Goal: Task Accomplishment & Management: Manage account settings

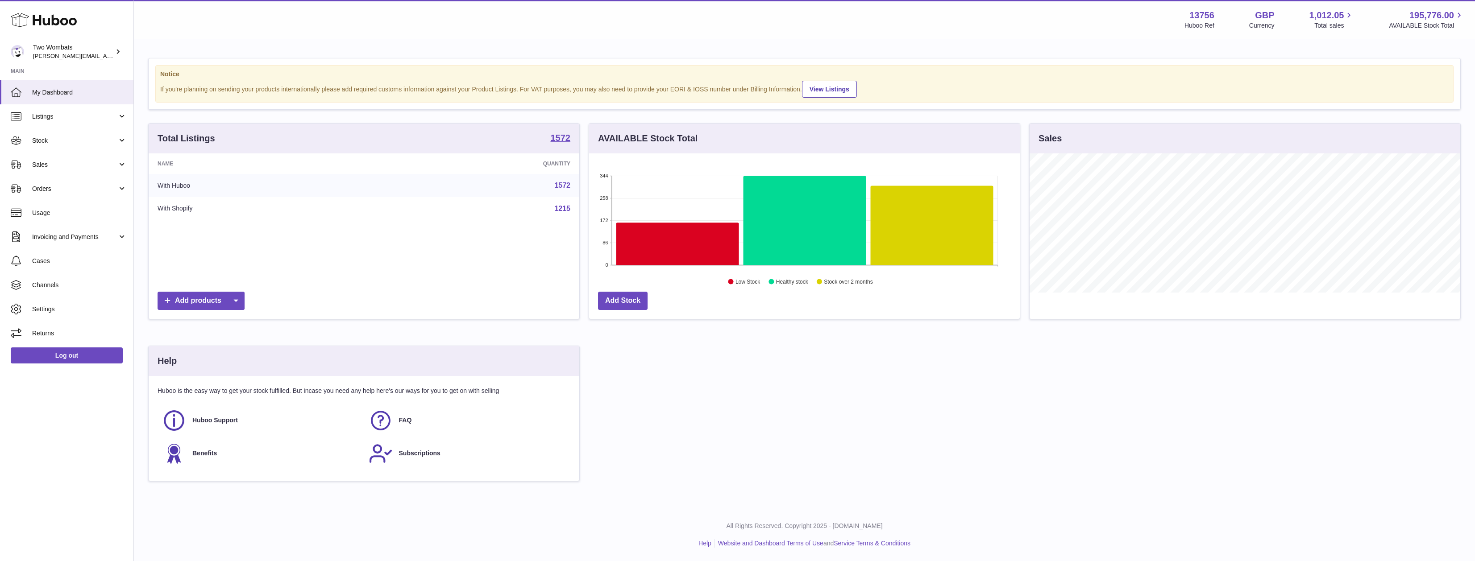
scroll to position [139, 431]
click at [62, 308] on span "Settings" at bounding box center [79, 309] width 95 height 8
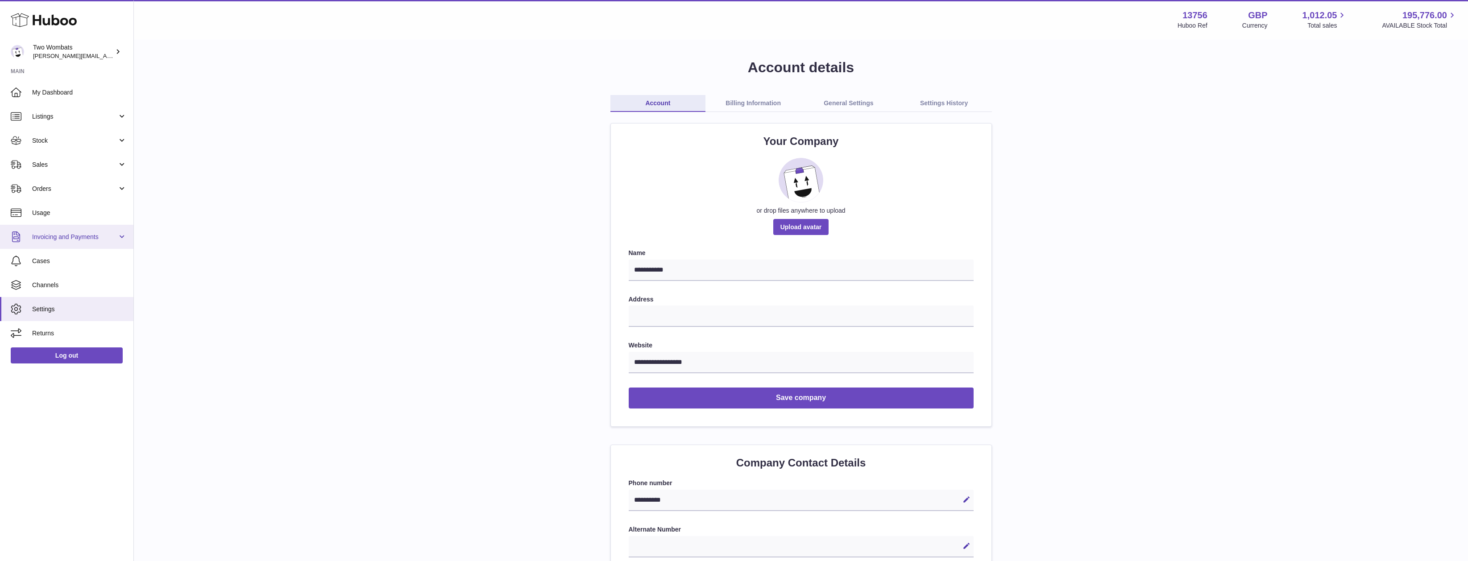
click at [91, 245] on link "Invoicing and Payments" at bounding box center [66, 237] width 133 height 24
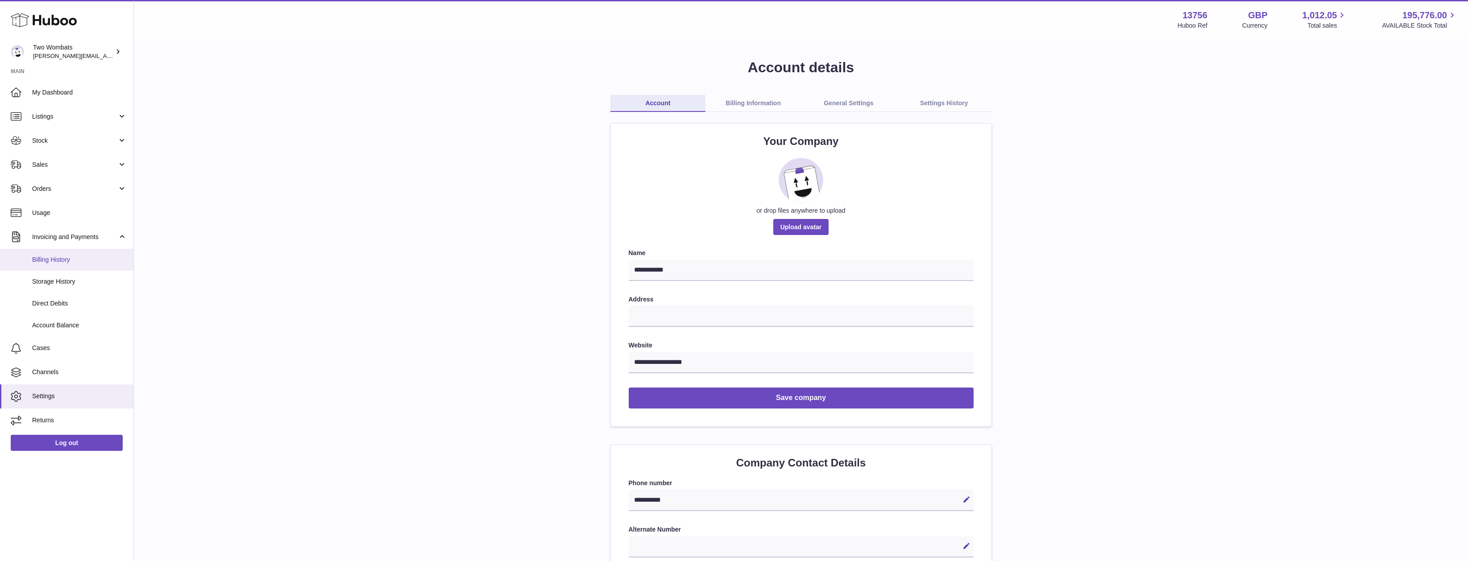
click at [83, 266] on link "Billing History" at bounding box center [66, 260] width 133 height 22
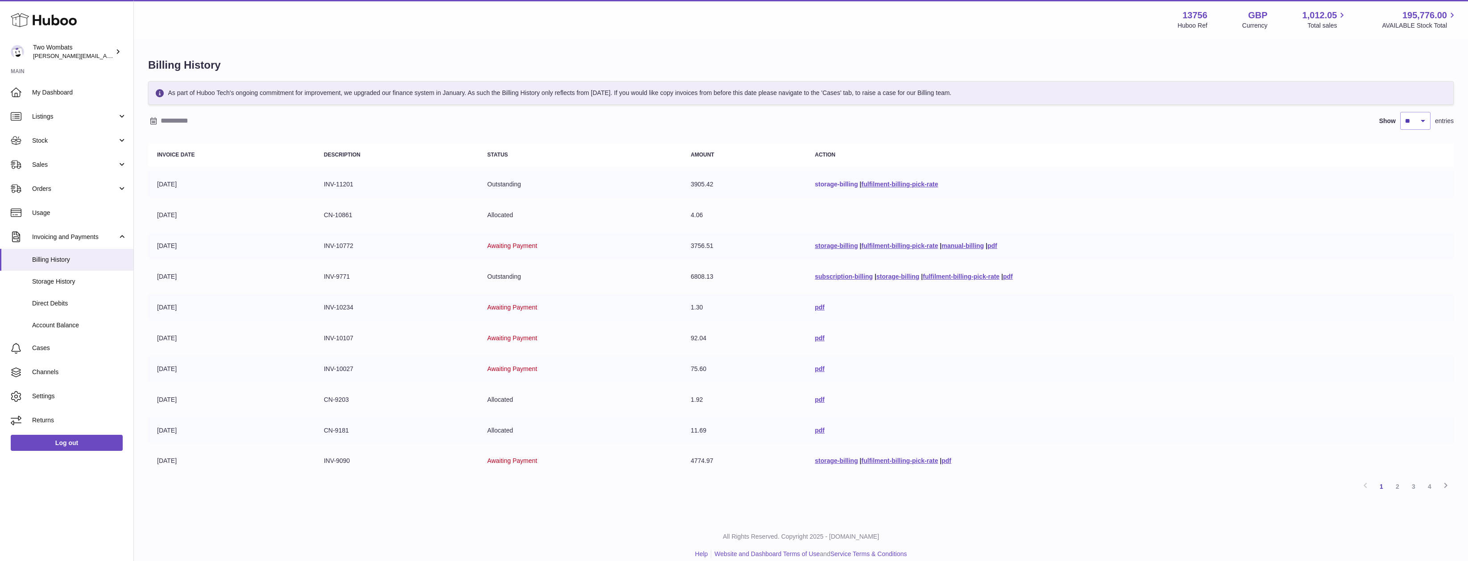
click at [839, 183] on link "storage-billing" at bounding box center [836, 184] width 43 height 7
click at [904, 246] on link "fulfilment-billing-pick-rate" at bounding box center [900, 245] width 77 height 7
click at [879, 277] on link "storage-billing" at bounding box center [897, 276] width 43 height 7
click at [815, 398] on link "pdf" at bounding box center [820, 399] width 10 height 7
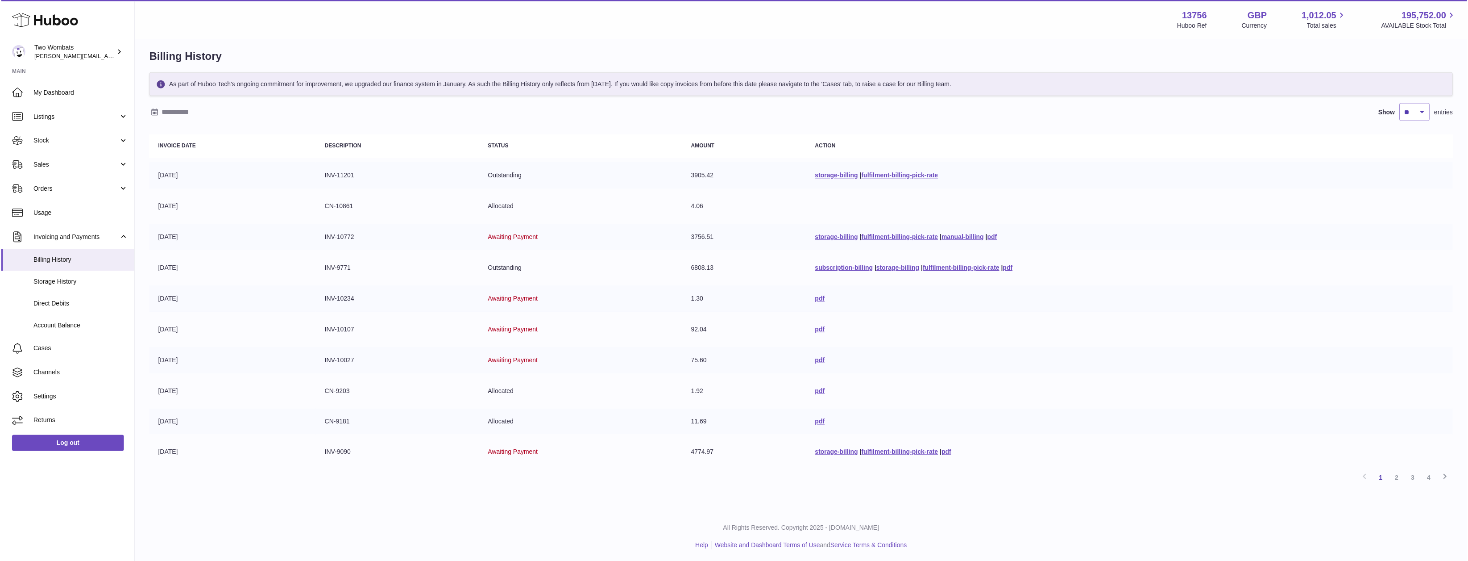
scroll to position [11, 0]
click at [1394, 476] on link "2" at bounding box center [1398, 476] width 16 height 16
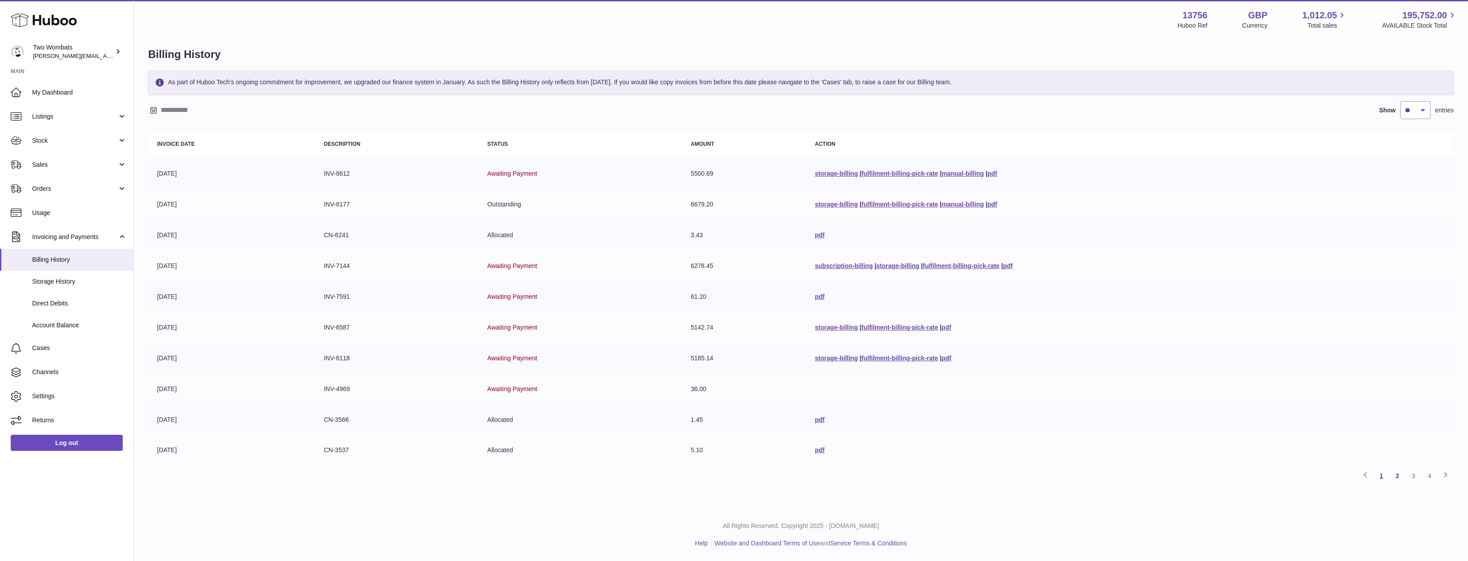
click at [1379, 478] on link "1" at bounding box center [1382, 476] width 16 height 16
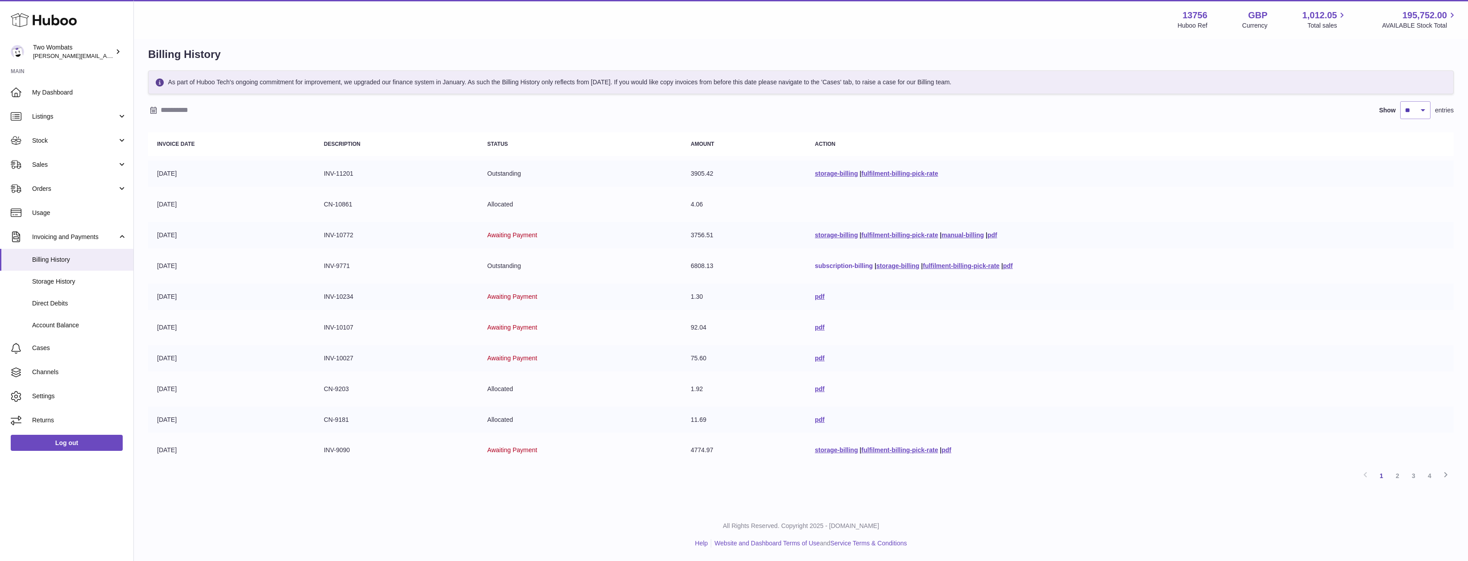
click at [856, 265] on link "subscription-billing" at bounding box center [844, 265] width 58 height 7
click at [851, 234] on link "storage-billing" at bounding box center [836, 235] width 43 height 7
click at [883, 271] on td "subscription-billing | storage-billing | fulfilment-billing-pick-rate | pdf" at bounding box center [1130, 266] width 648 height 26
click at [880, 268] on link "storage-billing" at bounding box center [897, 265] width 43 height 7
drag, startPoint x: 212, startPoint y: 203, endPoint x: 610, endPoint y: 195, distance: 398.6
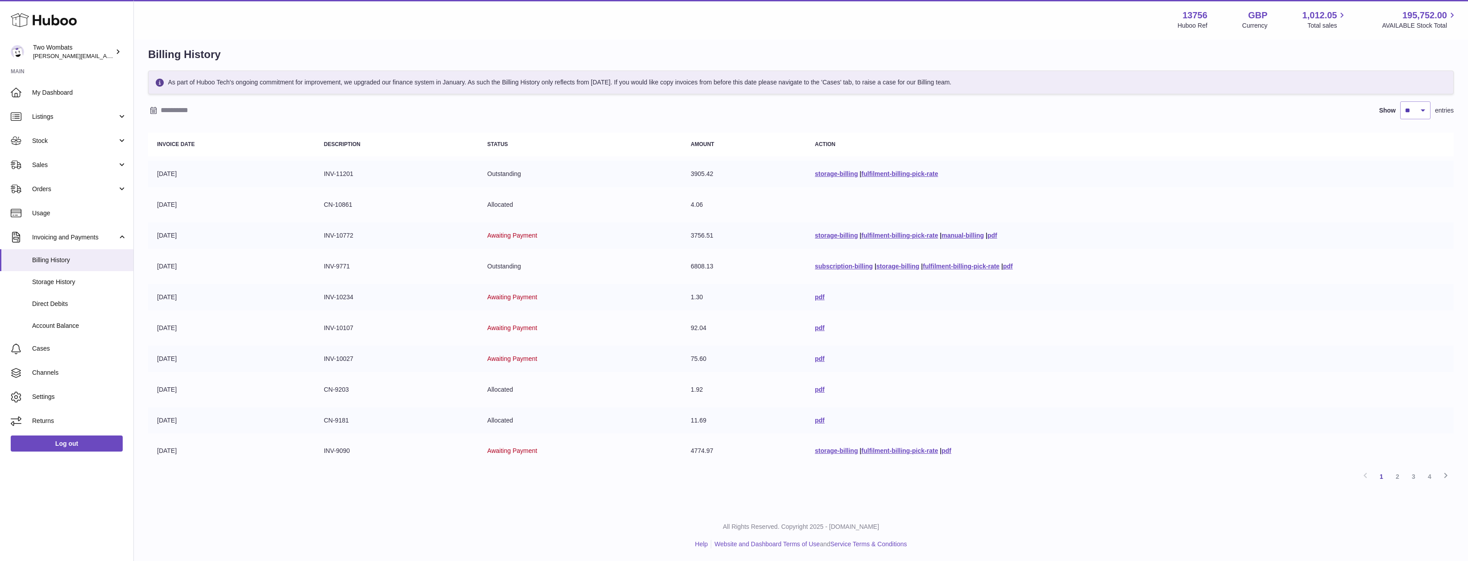
click at [610, 195] on tr "08-07-2025 CN-10861 Allocated 4.06" at bounding box center [801, 204] width 1306 height 26
drag, startPoint x: 859, startPoint y: 199, endPoint x: 528, endPoint y: 168, distance: 332.6
click at [528, 166] on tbody "14-07-2025 INV-11201 Outstanding 3905.42 storage-billing | fulfilment-billing-p…" at bounding box center [801, 312] width 1306 height 303
click at [518, 178] on td "Outstanding" at bounding box center [579, 174] width 203 height 26
drag, startPoint x: 672, startPoint y: 241, endPoint x: 731, endPoint y: 276, distance: 69.0
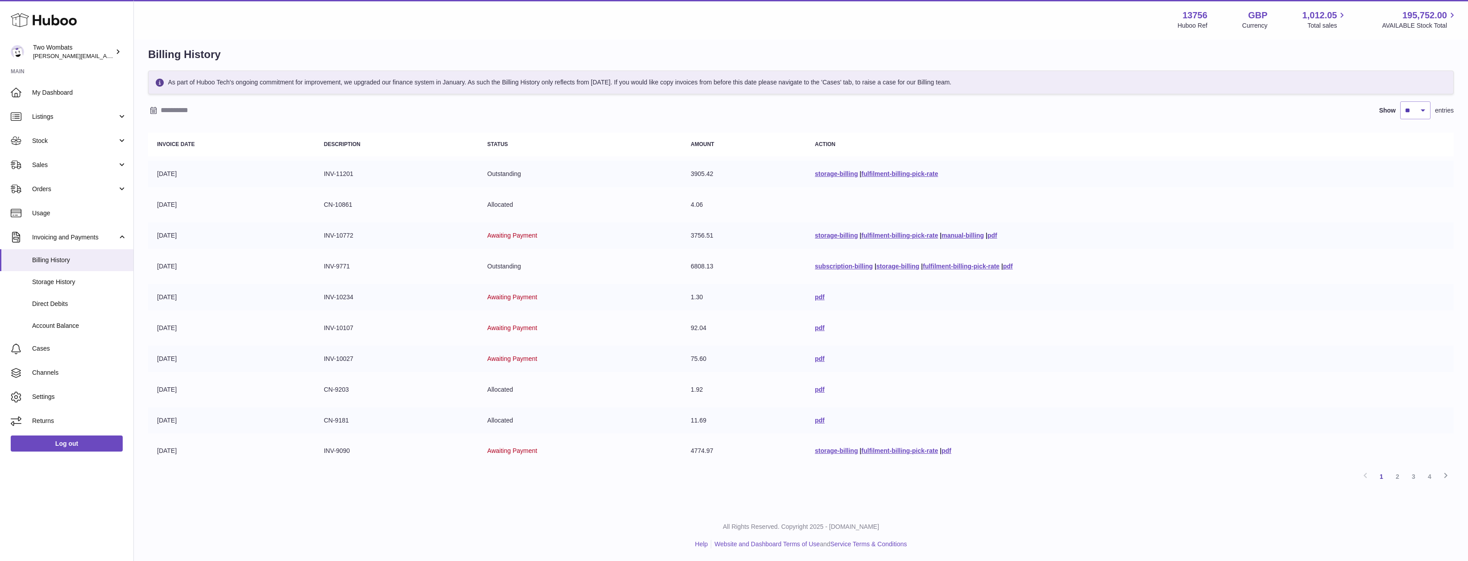
click at [747, 277] on tbody "14-07-2025 INV-11201 Outstanding 3905.42 storage-billing | fulfilment-billing-p…" at bounding box center [801, 312] width 1306 height 303
click at [731, 276] on td "6808.13" at bounding box center [744, 266] width 124 height 26
drag, startPoint x: 731, startPoint y: 276, endPoint x: 380, endPoint y: 281, distance: 351.2
click at [380, 281] on table "Invoice Date Description Status Amount Action 14-07-2025 INV-11201 Outstanding …" at bounding box center [801, 298] width 1306 height 340
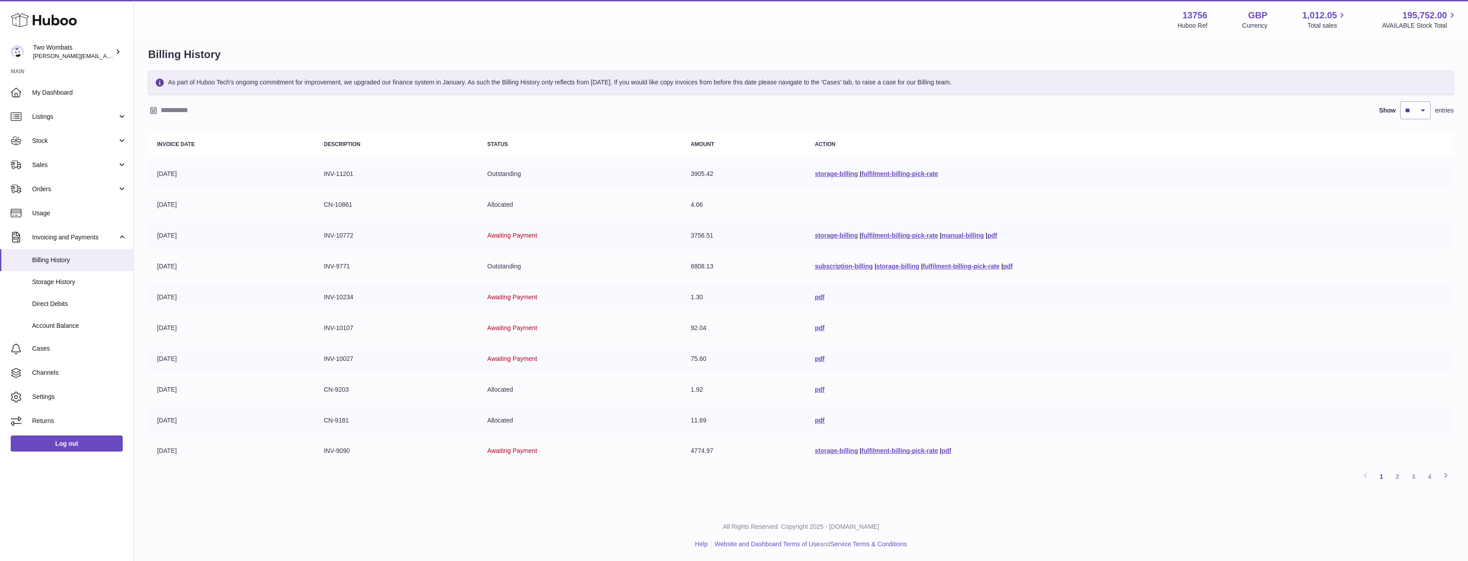
drag, startPoint x: 446, startPoint y: 280, endPoint x: 1130, endPoint y: 278, distance: 684.1
click at [1130, 278] on table "Invoice Date Description Status Amount Action 14-07-2025 INV-11201 Outstanding …" at bounding box center [801, 298] width 1306 height 340
click at [1130, 278] on td "subscription-billing | storage-billing | fulfilment-billing-pick-rate | pdf" at bounding box center [1130, 266] width 648 height 26
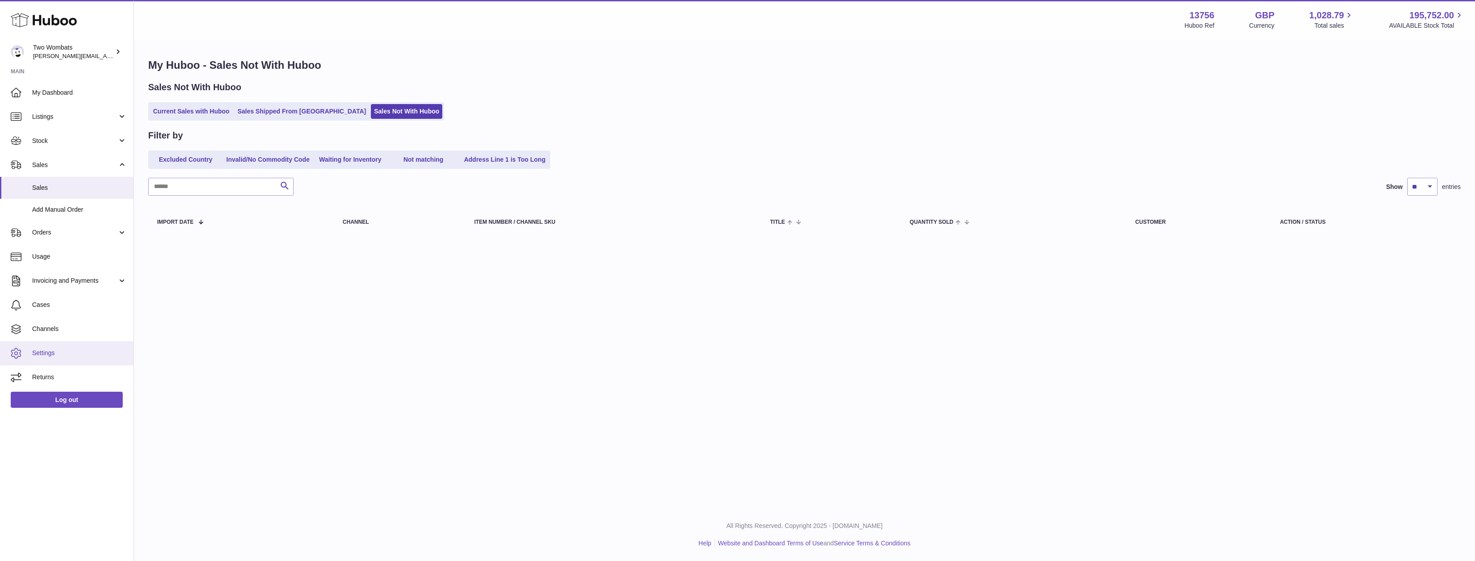
click at [41, 349] on span "Settings" at bounding box center [79, 353] width 95 height 8
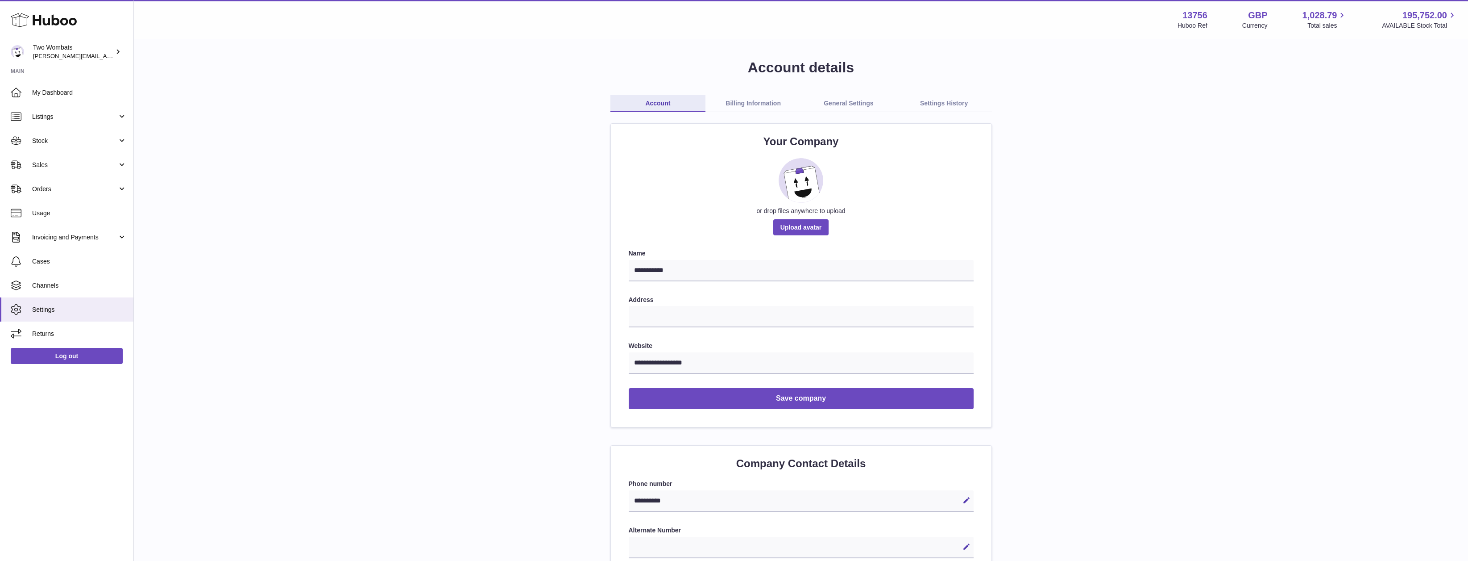
click at [768, 106] on link "Billing Information" at bounding box center [754, 103] width 96 height 17
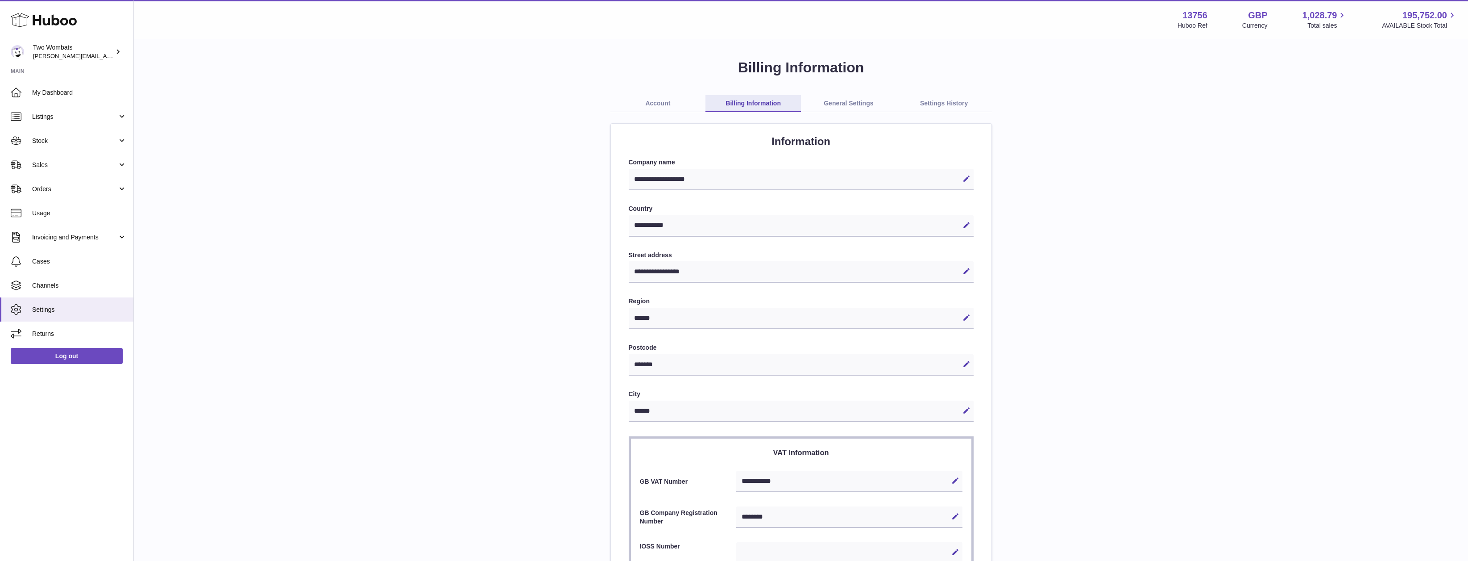
select select "**"
click at [837, 100] on link "General Settings" at bounding box center [849, 103] width 96 height 17
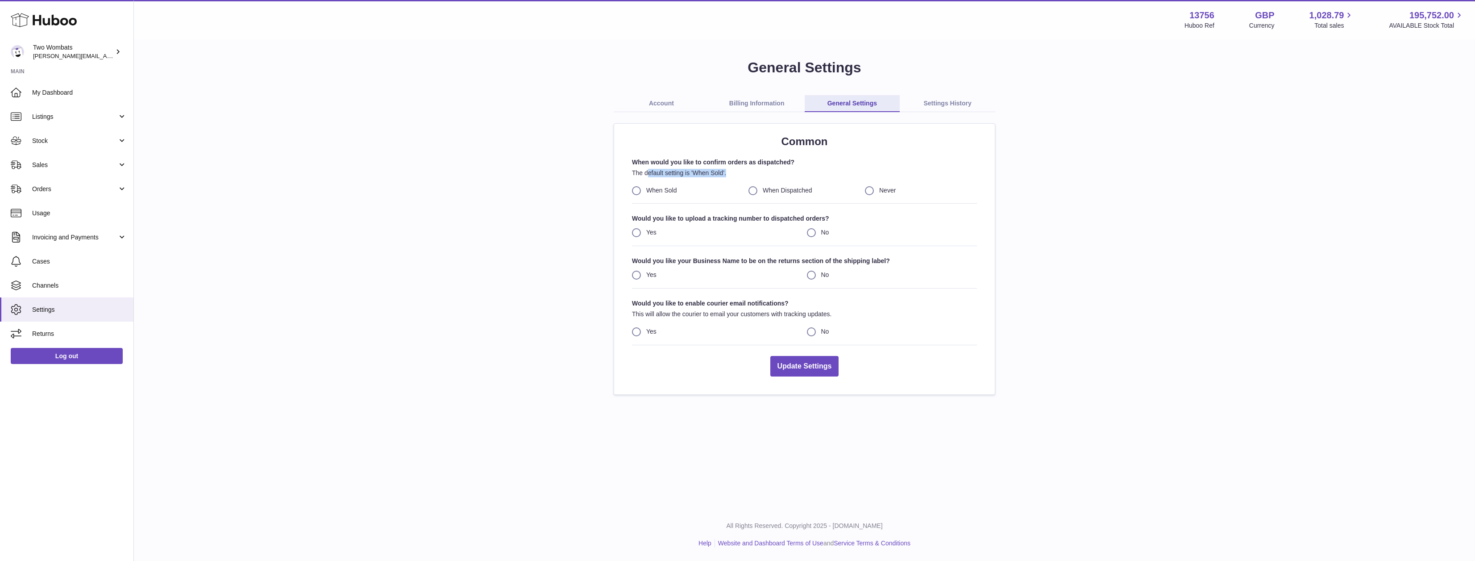
drag, startPoint x: 647, startPoint y: 171, endPoint x: 763, endPoint y: 176, distance: 116.1
click at [763, 176] on p "The default setting is 'When Sold’." at bounding box center [804, 173] width 345 height 8
click at [939, 106] on link "Settings History" at bounding box center [948, 103] width 96 height 17
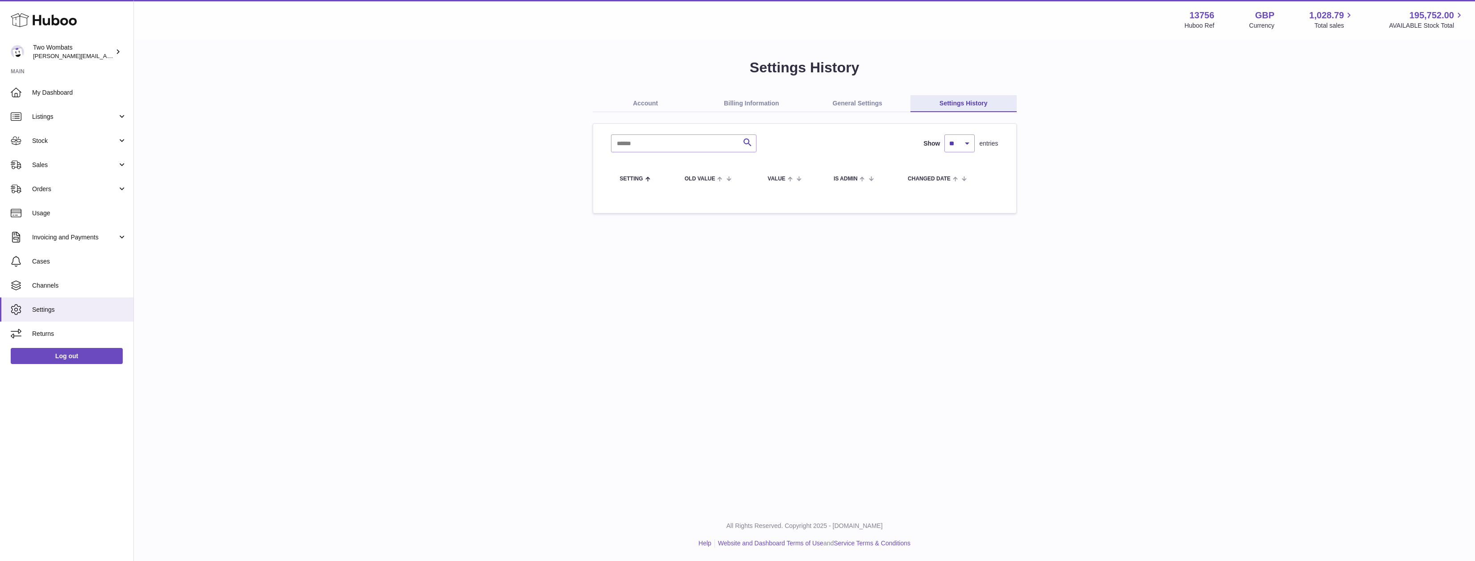
click at [655, 100] on link "Account" at bounding box center [646, 103] width 106 height 17
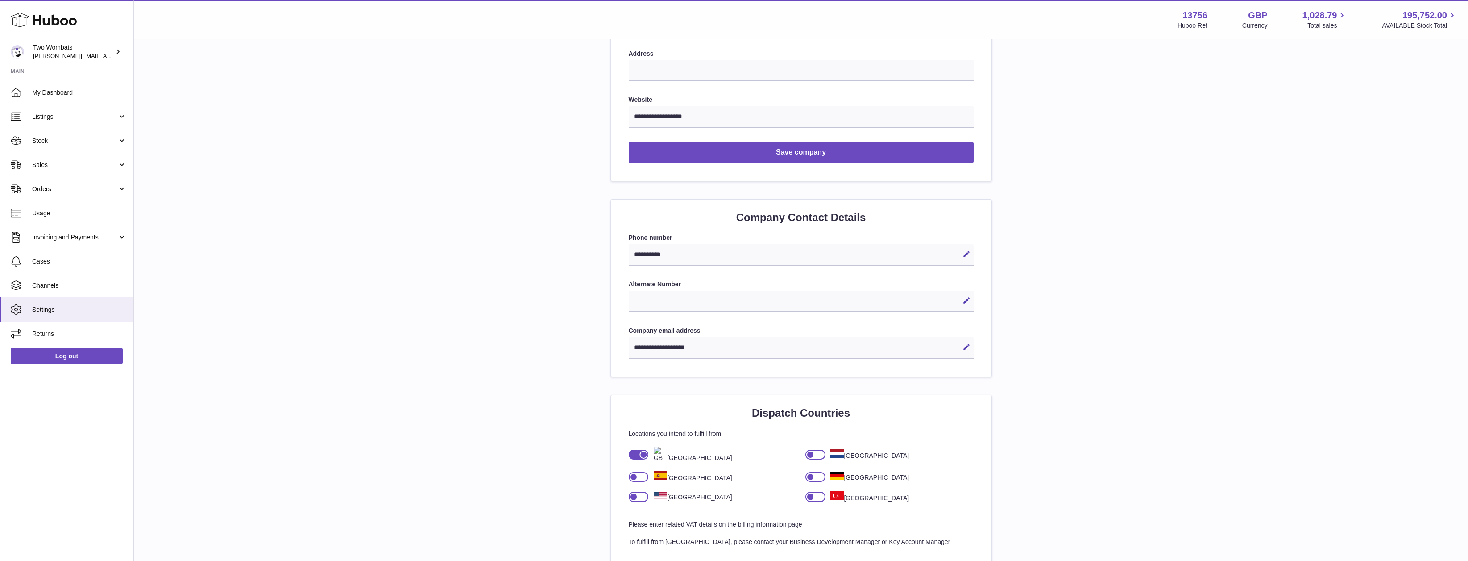
scroll to position [268, 0]
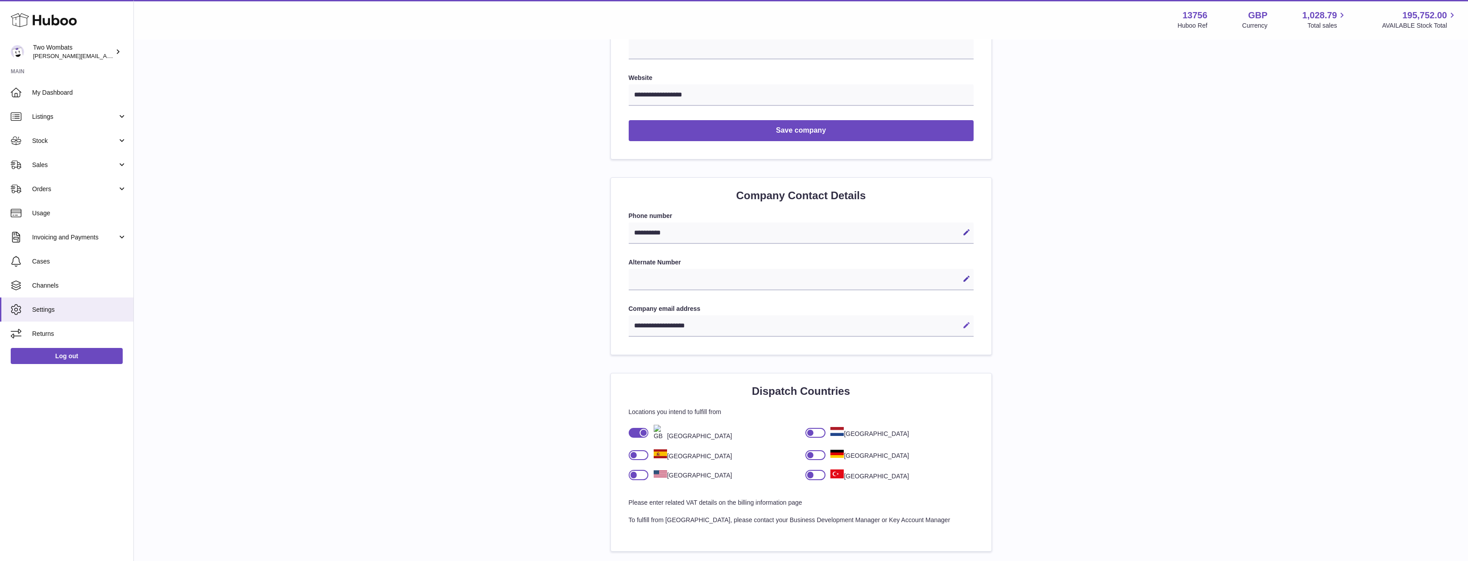
click at [966, 324] on icon at bounding box center [967, 325] width 8 height 8
drag, startPoint x: 775, startPoint y: 320, endPoint x: 571, endPoint y: 333, distance: 204.4
click at [571, 333] on div "**********" at bounding box center [801, 460] width 1306 height 1341
click at [1207, 412] on div "**********" at bounding box center [801, 460] width 1306 height 1341
click at [959, 324] on button "Cancel" at bounding box center [952, 325] width 14 height 14
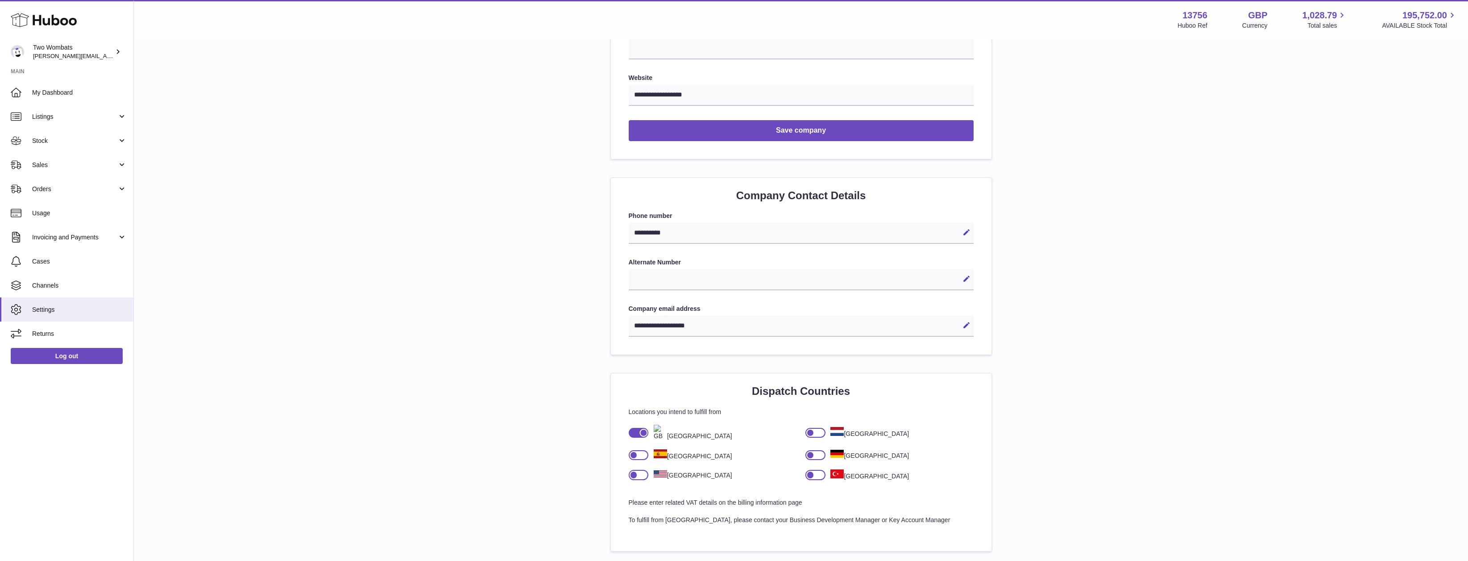
click at [694, 328] on div "**********" at bounding box center [801, 325] width 345 height 21
drag, startPoint x: 961, startPoint y: 327, endPoint x: 972, endPoint y: 324, distance: 11.0
click at [961, 327] on button "Edit" at bounding box center [966, 325] width 14 height 14
click at [972, 324] on button "Save" at bounding box center [966, 325] width 14 height 14
click at [809, 322] on div "**********" at bounding box center [801, 325] width 345 height 21
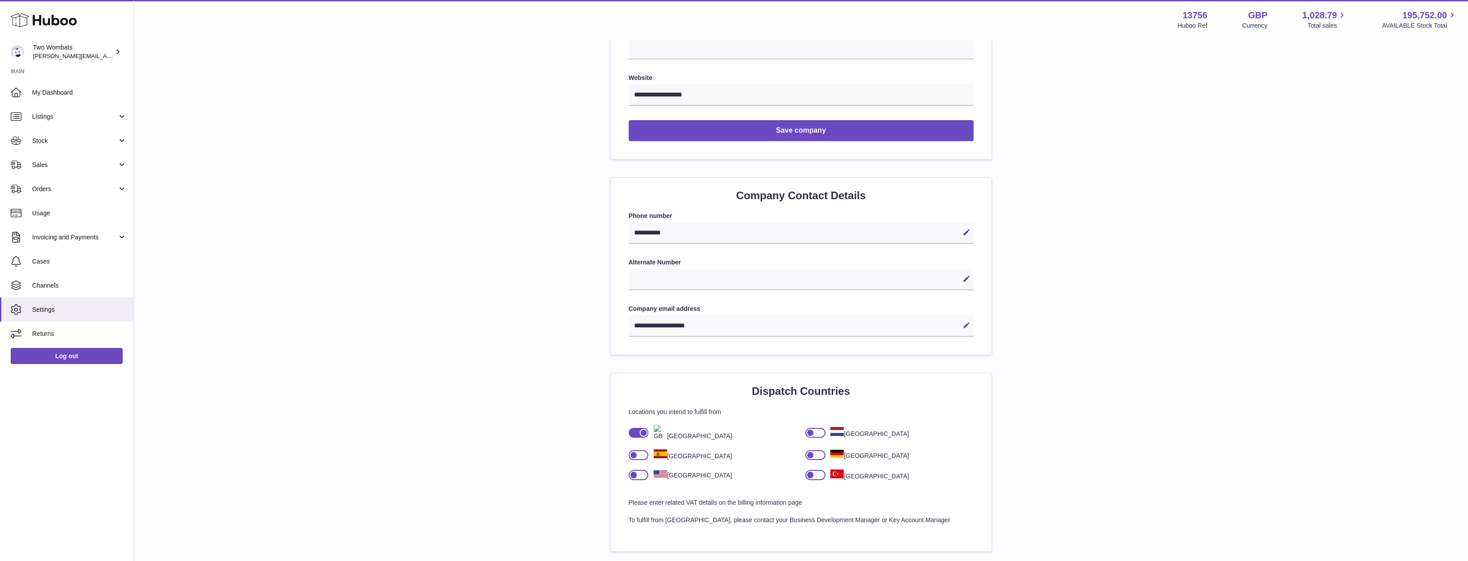
click at [965, 326] on icon at bounding box center [967, 325] width 8 height 8
click at [780, 324] on input "**********" at bounding box center [801, 325] width 345 height 21
type input "**********"
click at [968, 323] on icon at bounding box center [967, 325] width 8 height 8
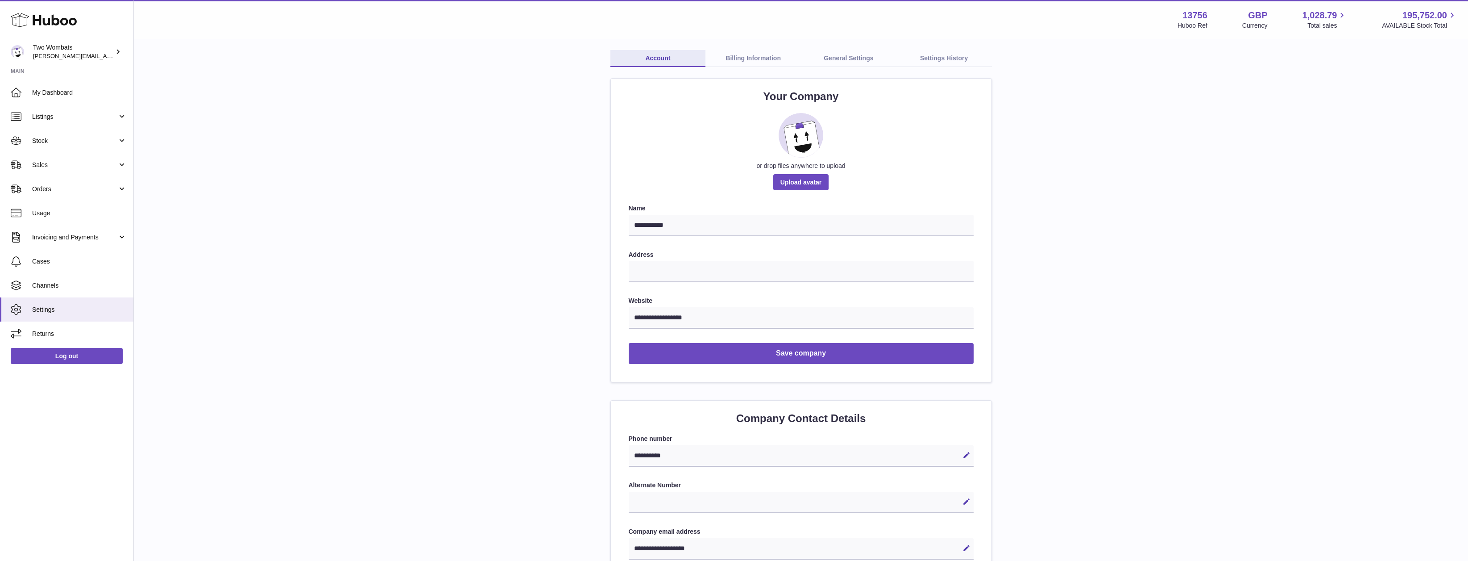
scroll to position [45, 0]
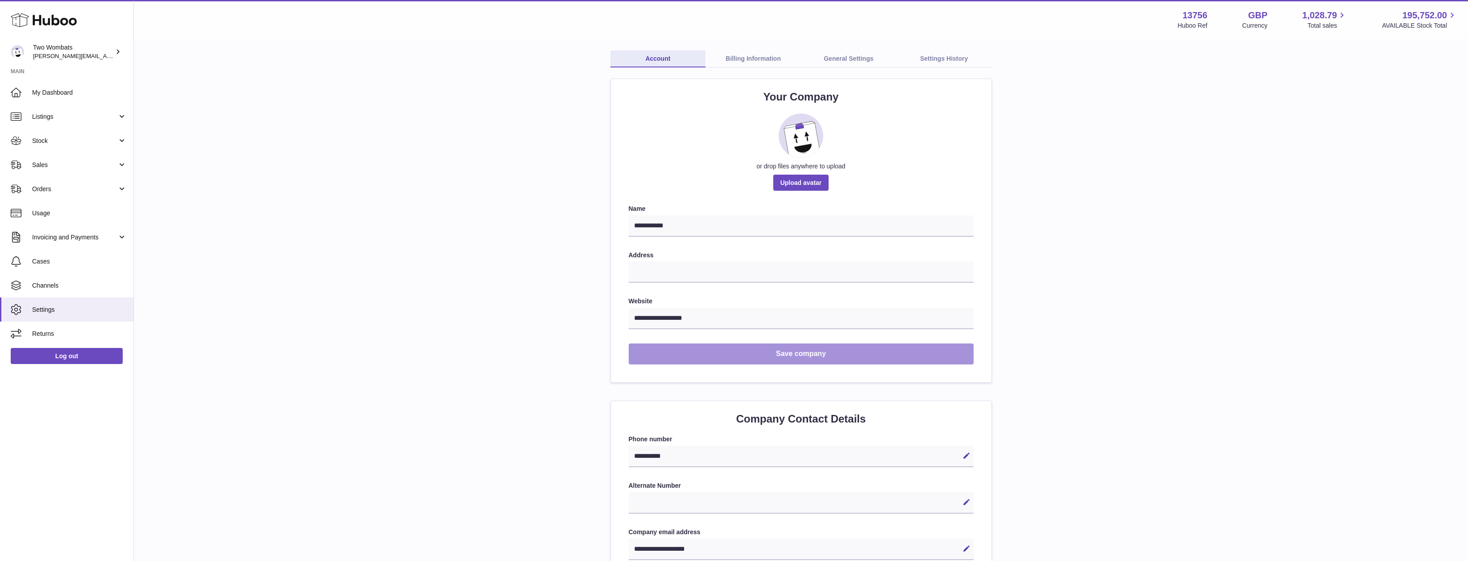
click at [760, 352] on button "Save company" at bounding box center [801, 353] width 345 height 21
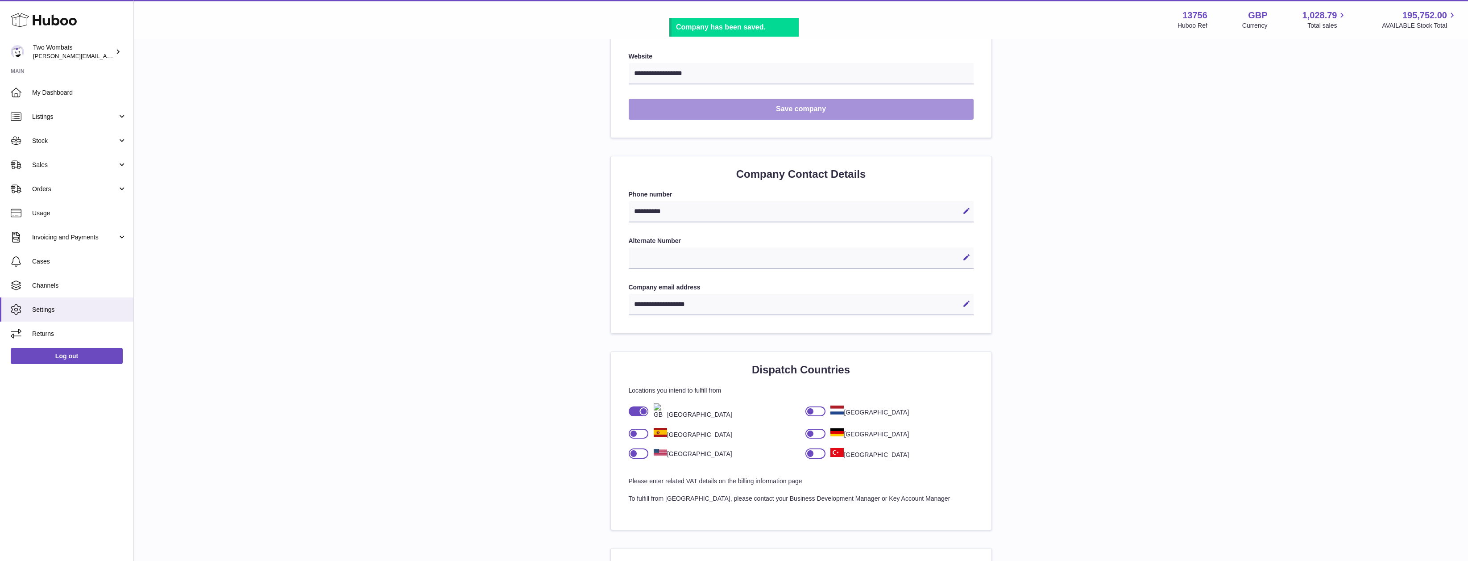
scroll to position [312, 0]
